Goal: Answer question/provide support

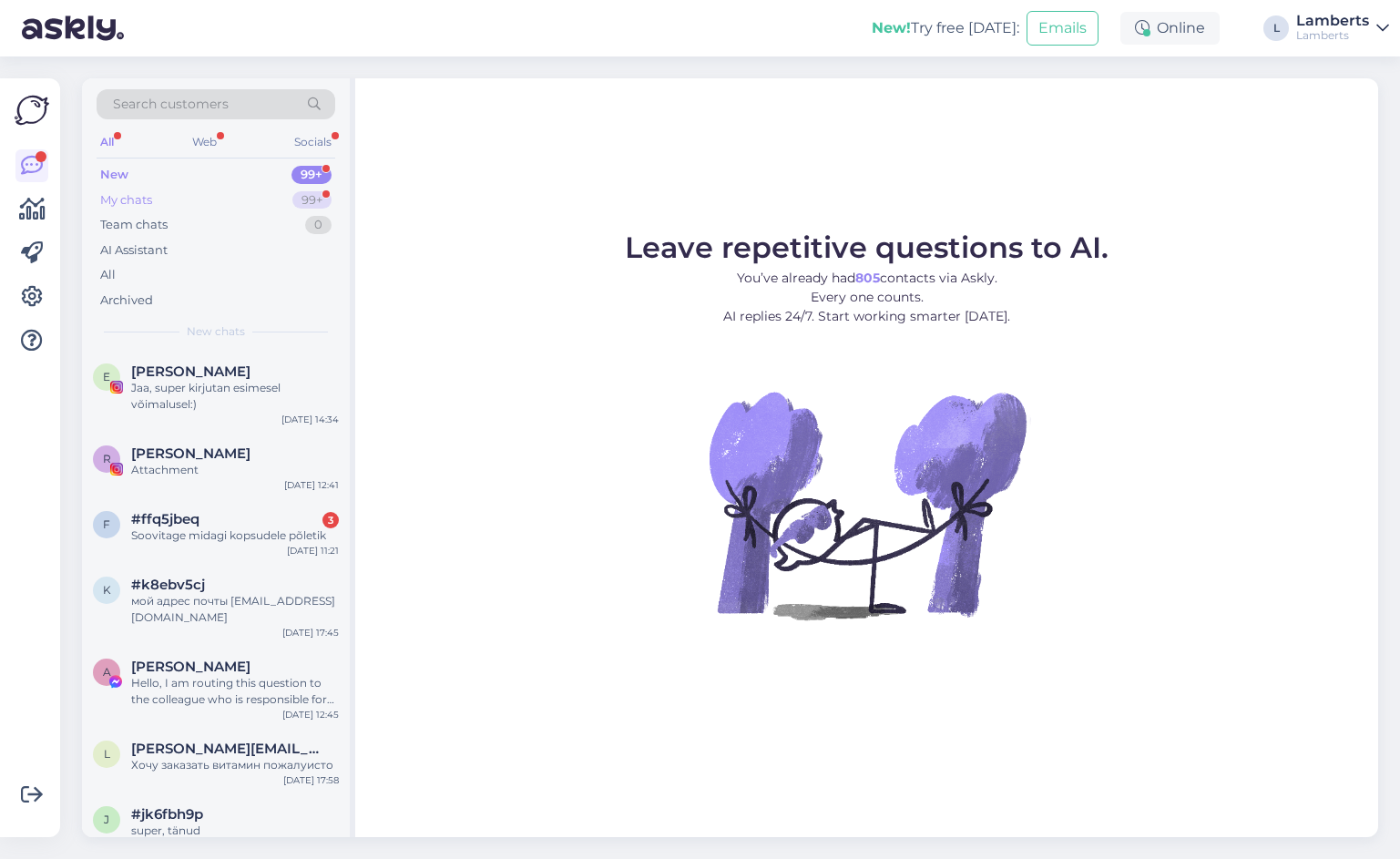
click at [282, 203] on div "My chats 99+" at bounding box center [216, 200] width 239 height 26
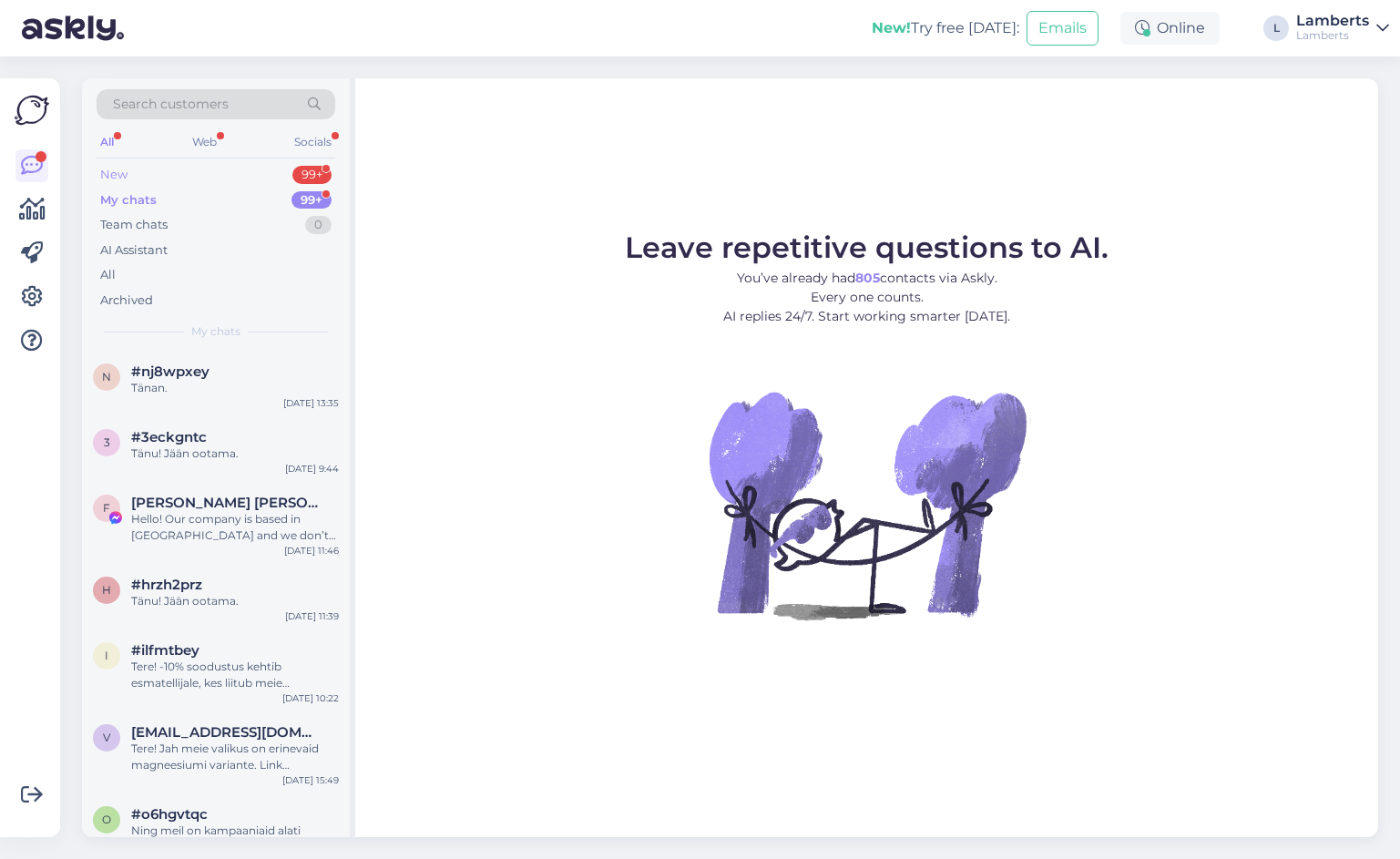
click at [279, 185] on div "New 99+" at bounding box center [216, 175] width 239 height 26
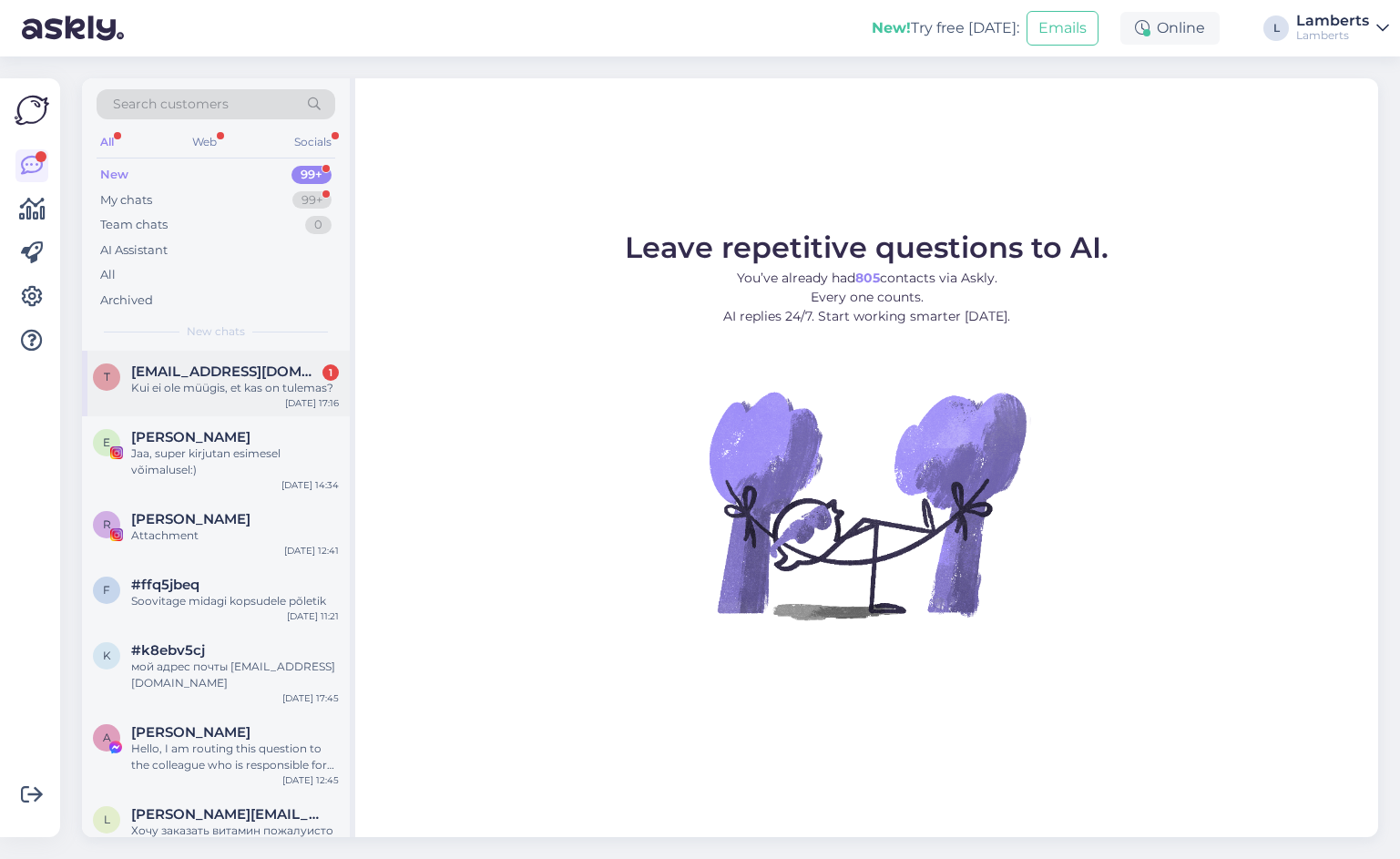
click at [253, 370] on span "[EMAIL_ADDRESS][DOMAIN_NAME]" at bounding box center [225, 371] width 189 height 16
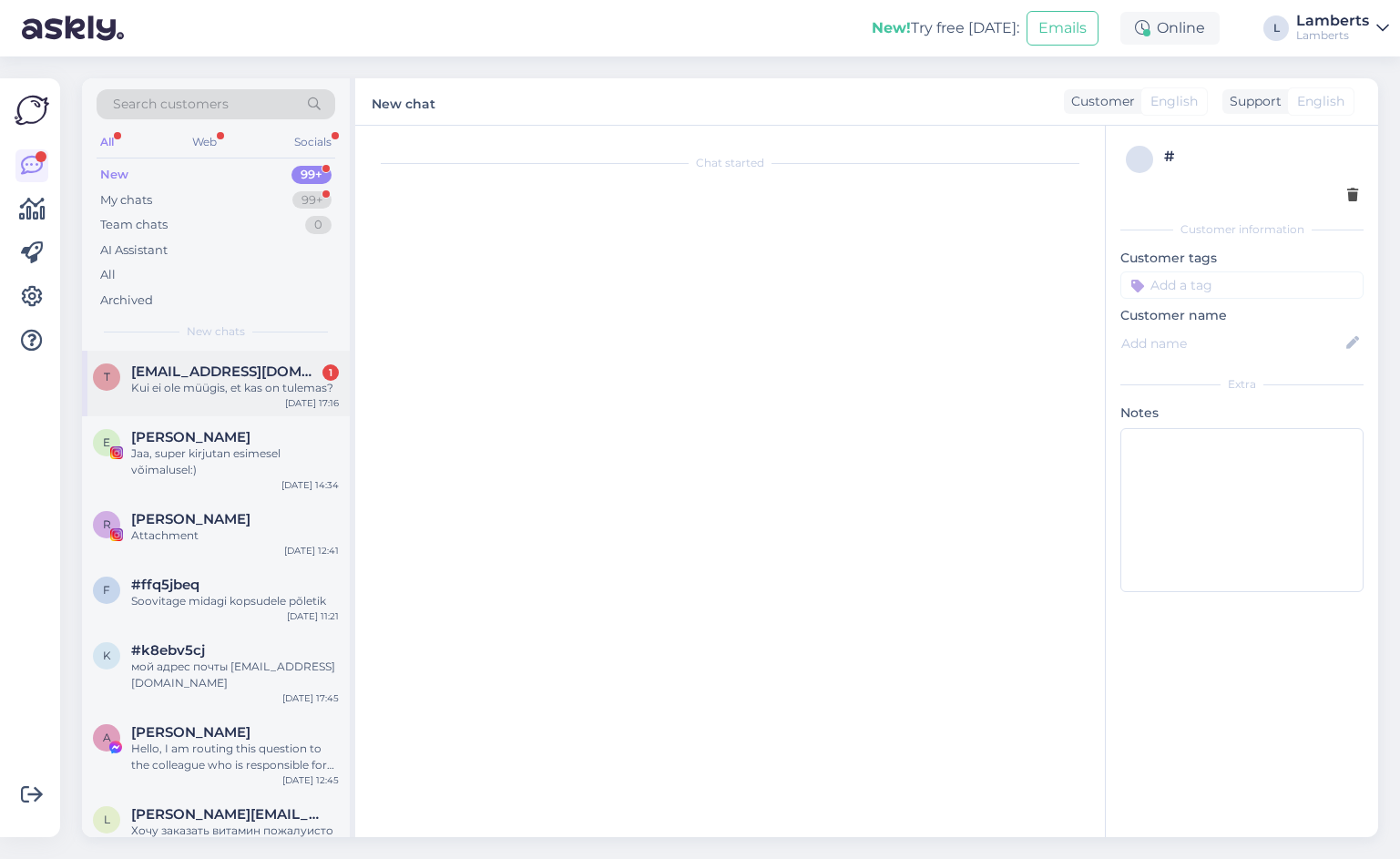
scroll to position [114, 0]
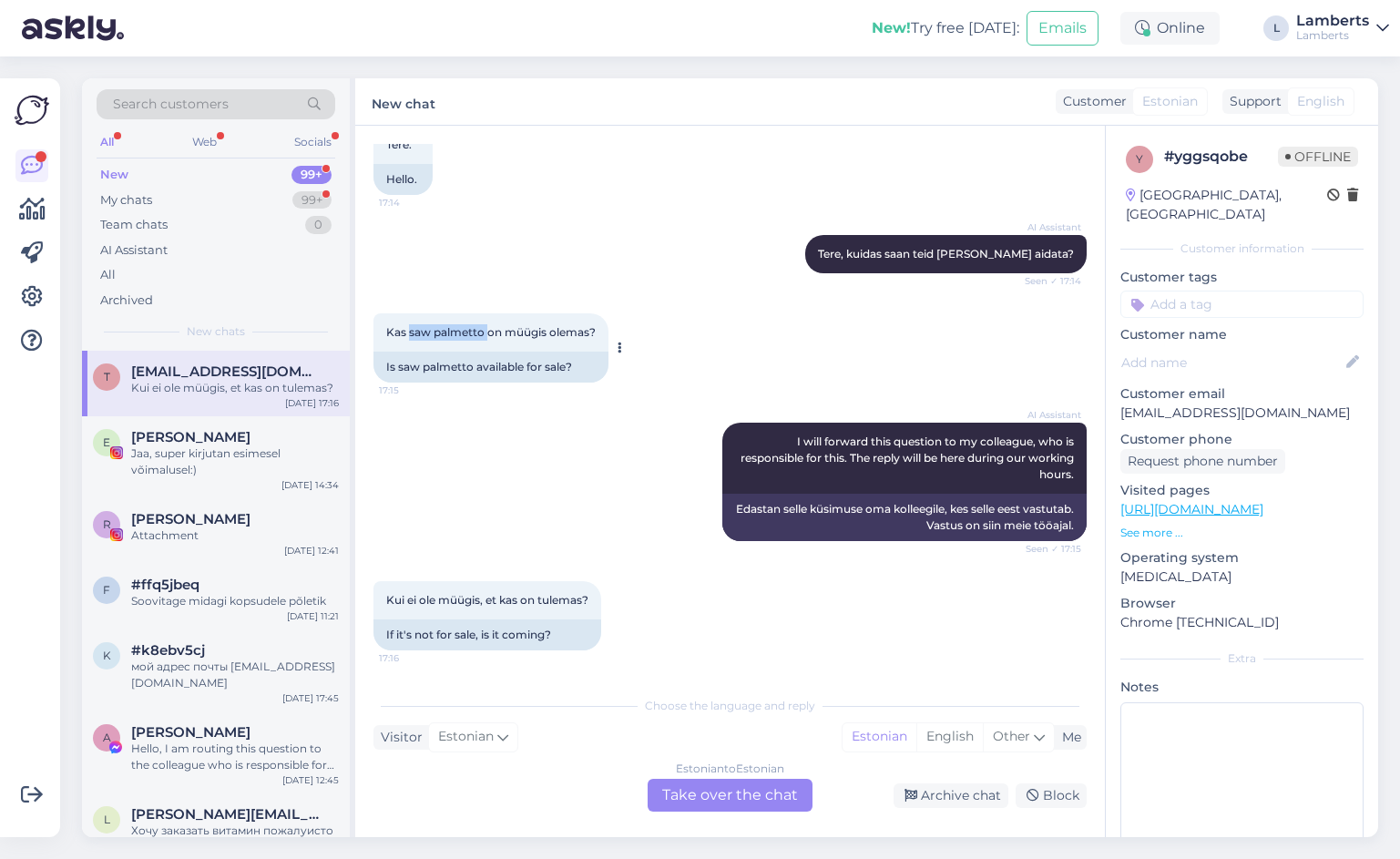
drag, startPoint x: 408, startPoint y: 330, endPoint x: 486, endPoint y: 338, distance: 78.4
click at [486, 338] on span "Kas saw palmetto on müügis olemas?" at bounding box center [490, 331] width 209 height 14
copy span "saw palmetto"
click at [763, 795] on div "Estonian to Estonian Take over the chat" at bounding box center [730, 795] width 165 height 33
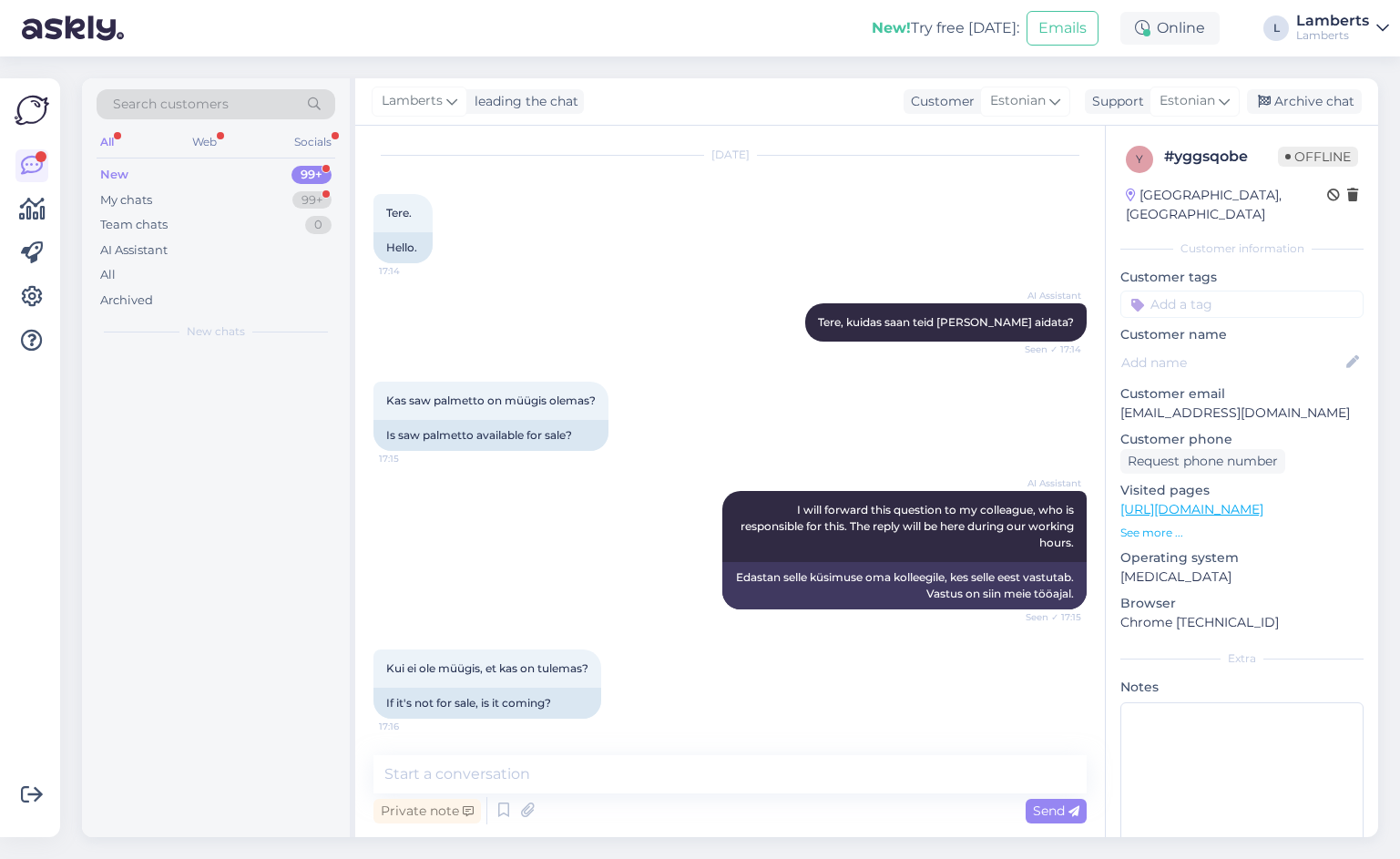
scroll to position [47, 0]
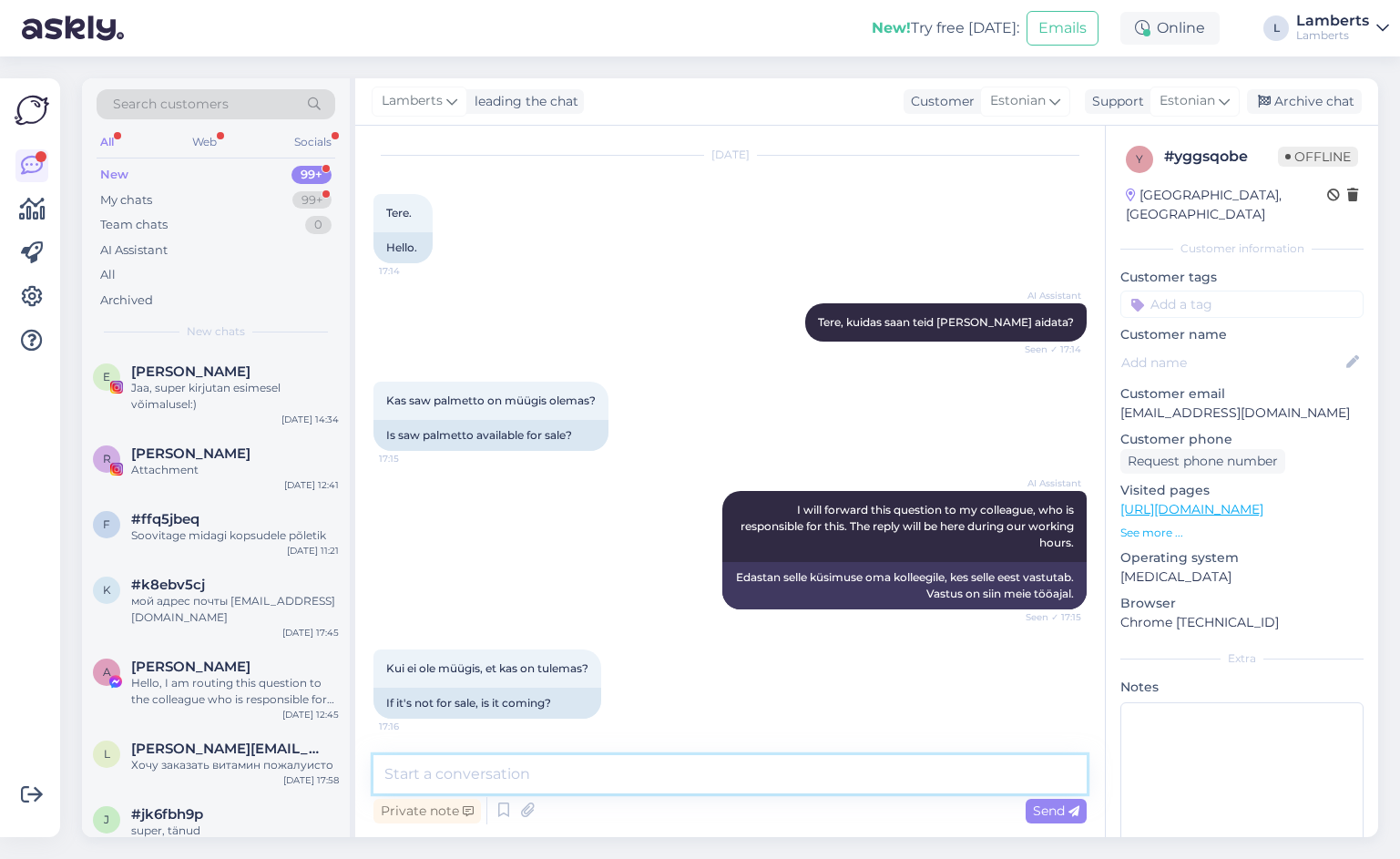
click at [762, 778] on textarea at bounding box center [730, 775] width 713 height 38
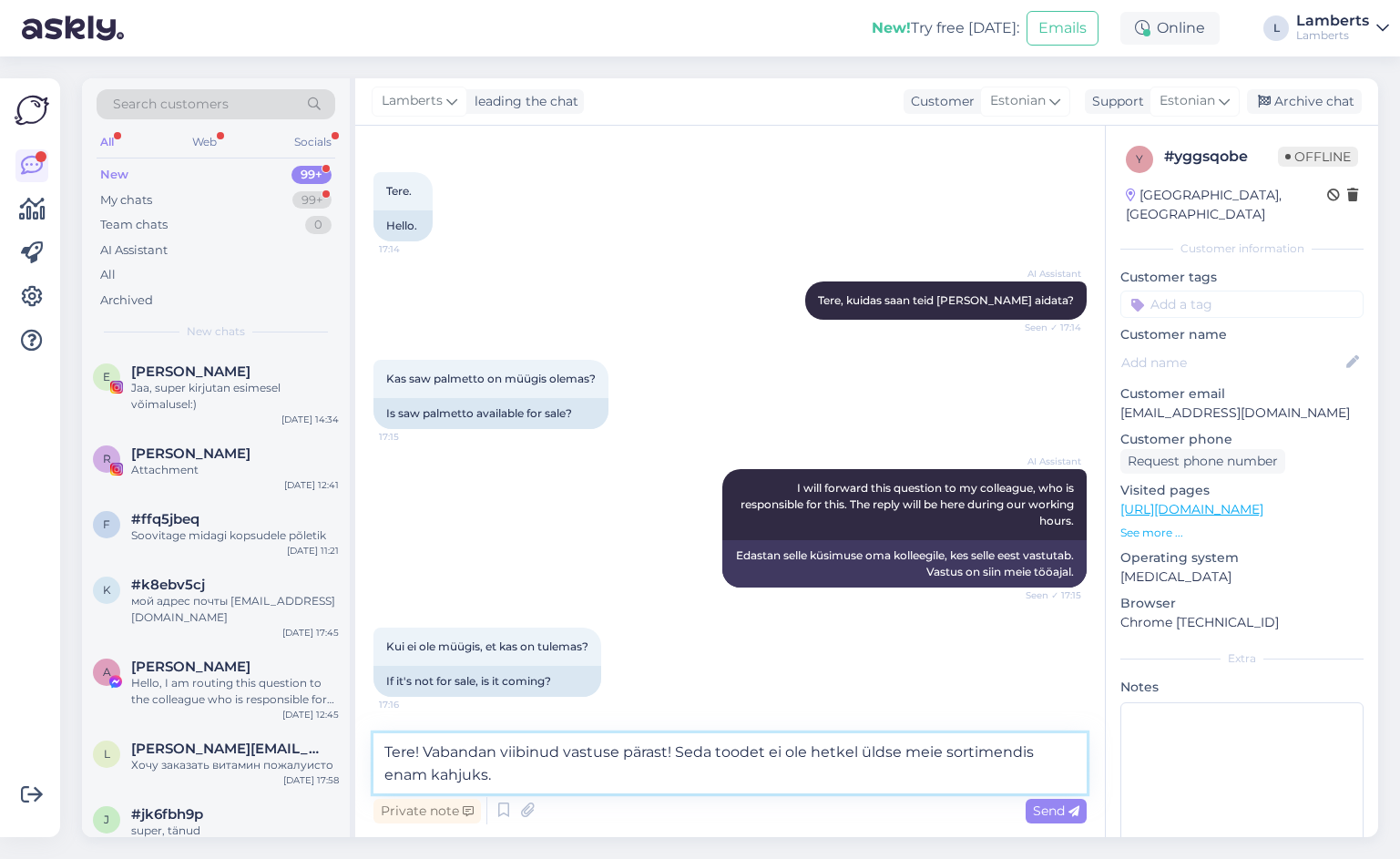
type textarea "Tere! Vabandan viibinud vastuse pärast! Seda toodet ei ole hetkel üldse meie so…"
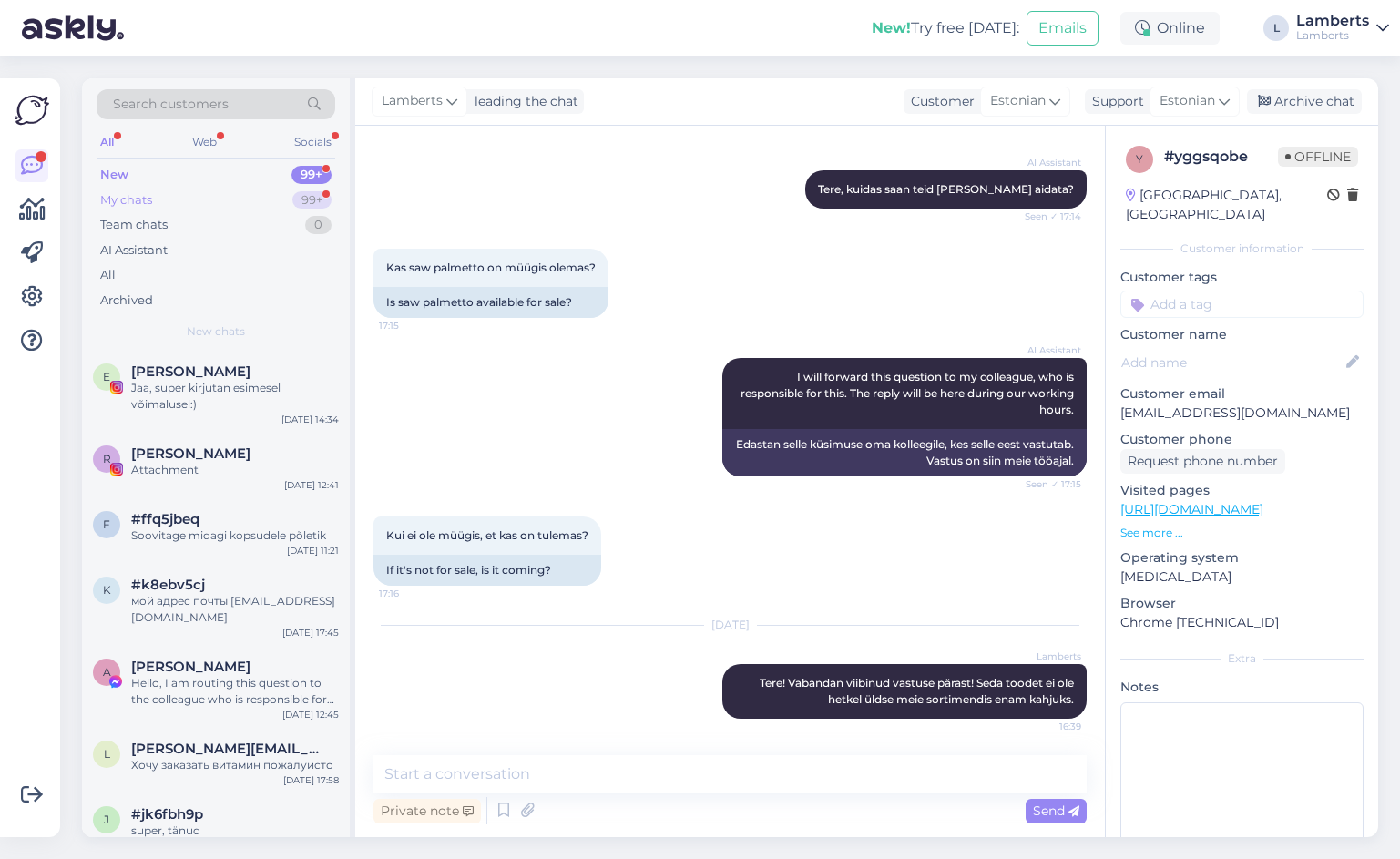
click at [316, 204] on div "99+" at bounding box center [312, 200] width 39 height 18
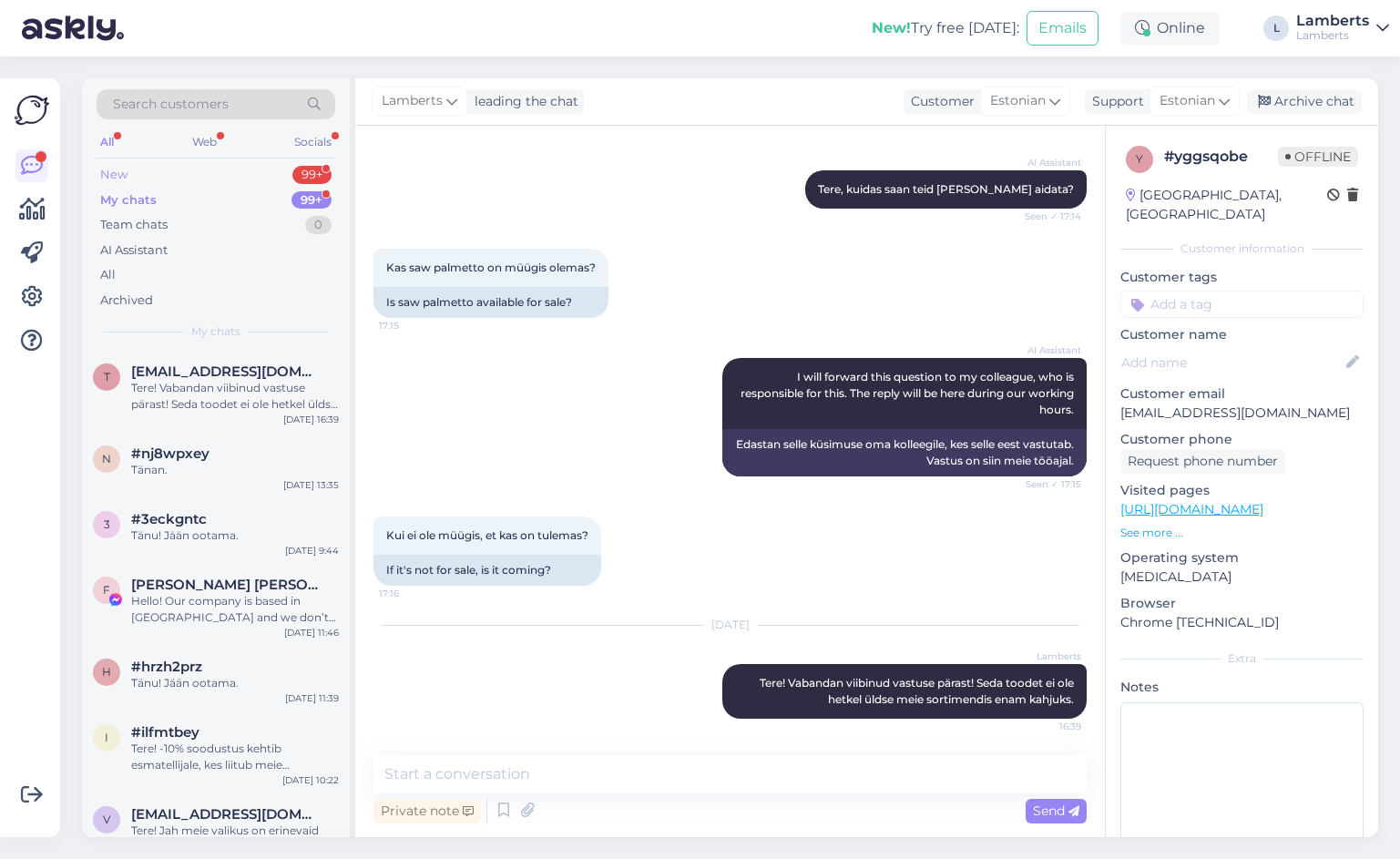
click at [299, 173] on div "99+" at bounding box center [312, 175] width 39 height 18
